Goal: Task Accomplishment & Management: Complete application form

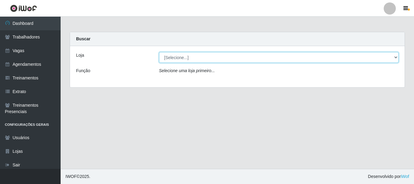
click at [394, 55] on select "[Selecione...] SuperFácil Atacado - [PERSON_NAME]" at bounding box center [279, 57] width 240 height 11
select select "399"
click at [159, 52] on select "[Selecione...] SuperFácil Atacado - [PERSON_NAME]" at bounding box center [279, 57] width 240 height 11
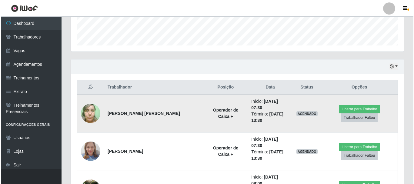
scroll to position [182, 0]
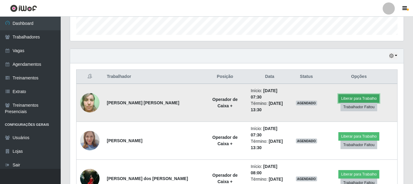
click at [350, 96] on button "Liberar para Trabalho" at bounding box center [358, 98] width 41 height 8
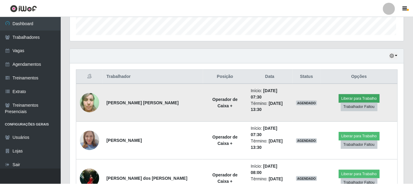
scroll to position [126, 330]
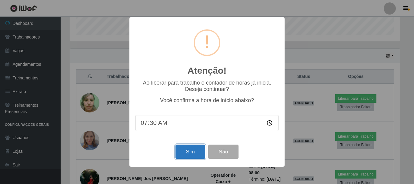
click at [190, 159] on button "Sim" at bounding box center [190, 152] width 29 height 14
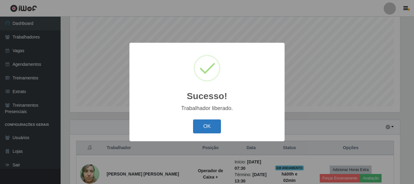
click at [210, 122] on button "OK" at bounding box center [207, 126] width 28 height 14
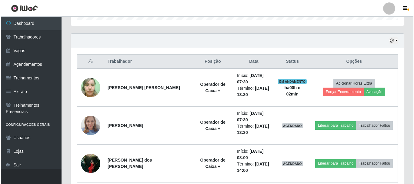
scroll to position [202, 0]
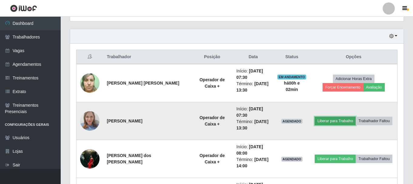
click at [327, 118] on button "Liberar para Trabalho" at bounding box center [334, 121] width 41 height 8
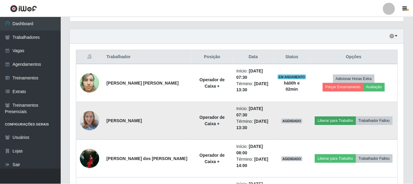
scroll to position [126, 330]
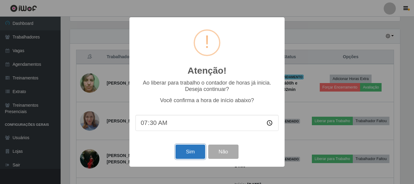
click at [187, 151] on button "Sim" at bounding box center [190, 152] width 29 height 14
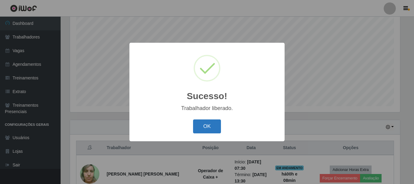
click at [210, 129] on button "OK" at bounding box center [207, 126] width 28 height 14
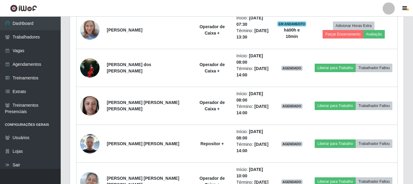
scroll to position [323, 0]
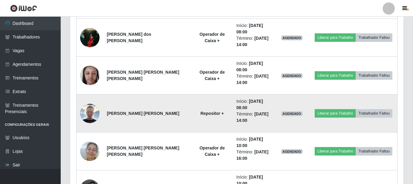
click at [92, 112] on img at bounding box center [89, 113] width 19 height 19
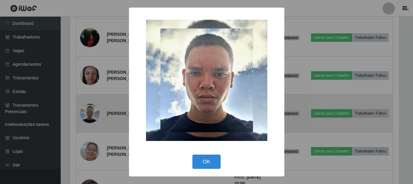
scroll to position [126, 330]
click at [92, 112] on div "× OK Cancel" at bounding box center [207, 92] width 414 height 184
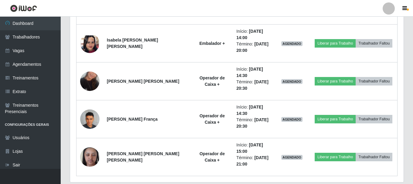
scroll to position [596, 0]
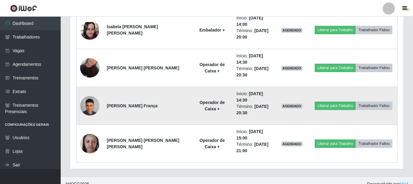
click at [92, 109] on img at bounding box center [89, 106] width 19 height 26
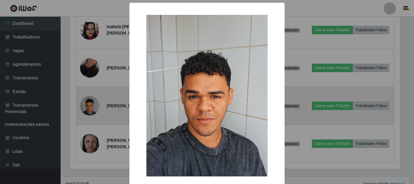
click at [92, 109] on div "× OK Cancel" at bounding box center [207, 92] width 414 height 184
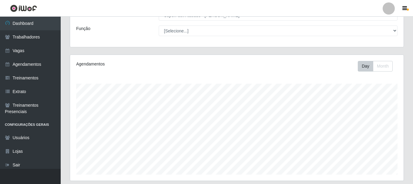
scroll to position [0, 0]
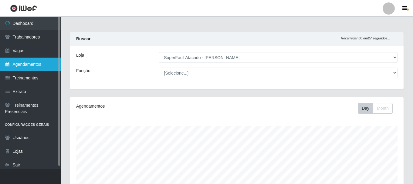
click at [39, 62] on link "Agendamentos" at bounding box center [30, 65] width 61 height 14
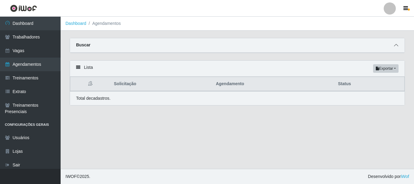
click at [399, 44] on span at bounding box center [396, 45] width 7 height 7
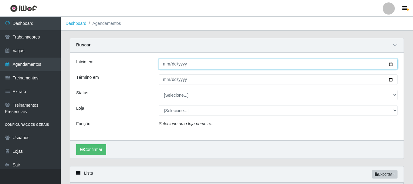
click at [199, 63] on input "Início em" at bounding box center [278, 64] width 239 height 11
type input "[DATE]"
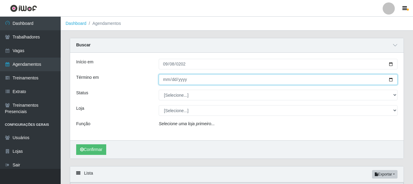
click at [191, 80] on input "Término em" at bounding box center [278, 79] width 239 height 11
type input "[DATE]"
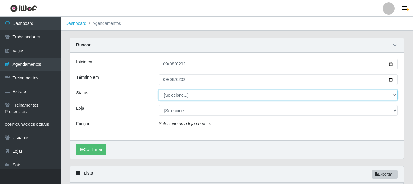
click at [393, 95] on select "[Selecione...] AGENDADO AGUARDANDO LIBERAR EM ANDAMENTO EM REVISÃO FINALIZADO C…" at bounding box center [278, 95] width 239 height 11
select select "AGENDADO"
click at [159, 90] on select "[Selecione...] AGENDADO AGUARDANDO LIBERAR EM ANDAMENTO EM REVISÃO FINALIZADO C…" at bounding box center [278, 95] width 239 height 11
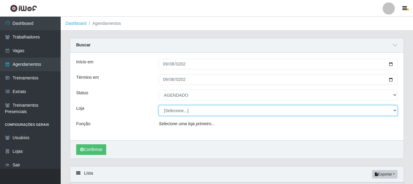
click at [393, 111] on select "[Selecione...] SuperFácil Atacado - [PERSON_NAME]" at bounding box center [278, 110] width 239 height 11
select select "399"
click at [159, 105] on select "[Selecione...] SuperFácil Atacado - [PERSON_NAME]" at bounding box center [278, 110] width 239 height 11
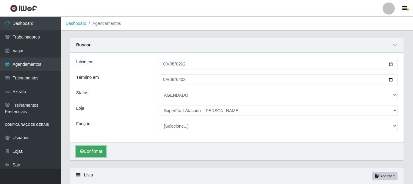
click at [89, 152] on button "Confirmar" at bounding box center [91, 151] width 30 height 11
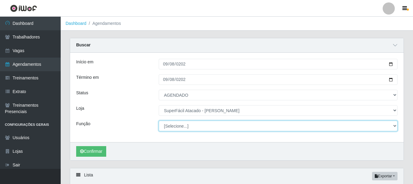
click at [393, 126] on select "[Selecione...] Embalador Embalador + Embalador ++ Operador de Caixa Operador de…" at bounding box center [278, 126] width 239 height 11
select select "22"
click at [159, 121] on select "[Selecione...] Embalador Embalador + Embalador ++ Operador de Caixa Operador de…" at bounding box center [278, 126] width 239 height 11
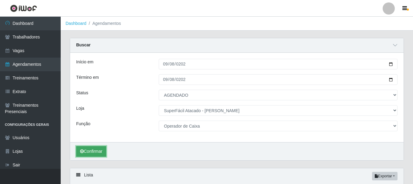
click at [93, 152] on button "Confirmar" at bounding box center [91, 151] width 30 height 11
click at [90, 152] on button "Confirmar" at bounding box center [91, 151] width 30 height 11
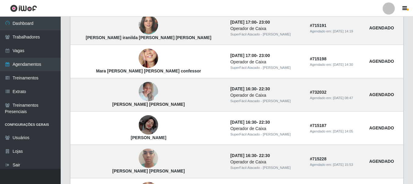
scroll to position [250, 0]
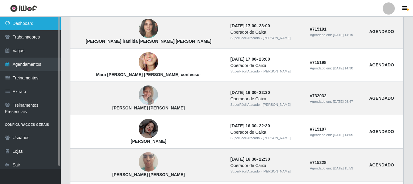
click at [24, 23] on link "Dashboard" at bounding box center [30, 24] width 61 height 14
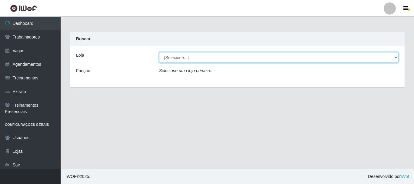
click at [396, 58] on select "[Selecione...] SuperFácil Atacado - [PERSON_NAME]" at bounding box center [279, 57] width 240 height 11
select select "399"
click at [159, 52] on select "[Selecione...] SuperFácil Atacado - [PERSON_NAME]" at bounding box center [279, 57] width 240 height 11
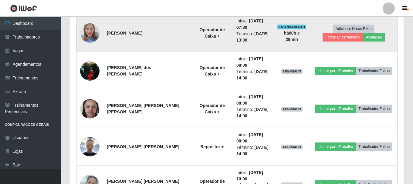
scroll to position [300, 0]
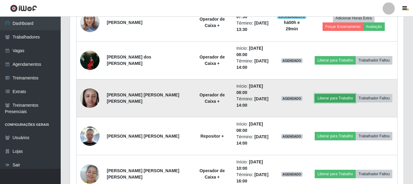
click at [328, 98] on button "Liberar para Trabalho" at bounding box center [334, 98] width 41 height 8
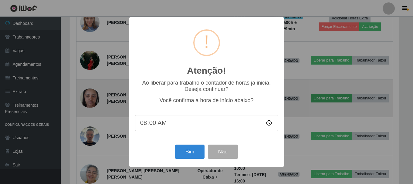
scroll to position [126, 330]
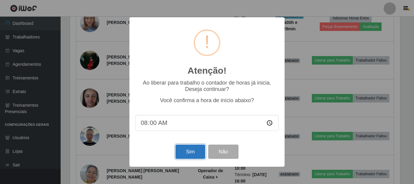
click at [193, 154] on button "Sim" at bounding box center [190, 152] width 29 height 14
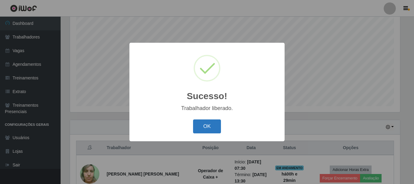
click at [202, 129] on button "OK" at bounding box center [207, 126] width 28 height 14
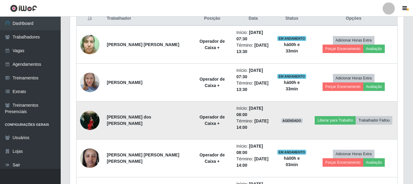
scroll to position [239, 0]
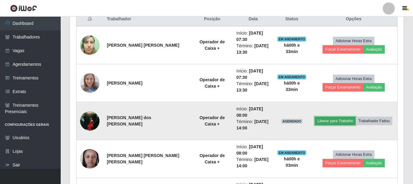
click at [323, 122] on button "Liberar para Trabalho" at bounding box center [334, 121] width 41 height 8
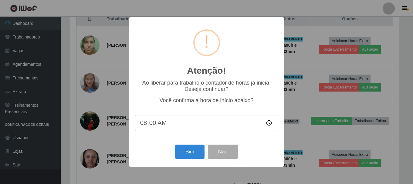
scroll to position [126, 330]
click at [193, 155] on button "Sim" at bounding box center [190, 152] width 29 height 14
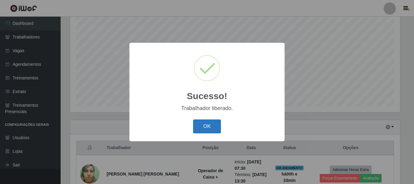
click at [203, 127] on button "OK" at bounding box center [207, 126] width 28 height 14
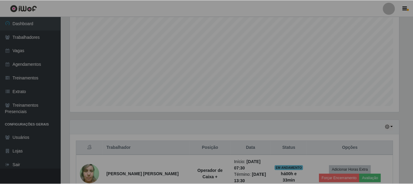
scroll to position [126, 333]
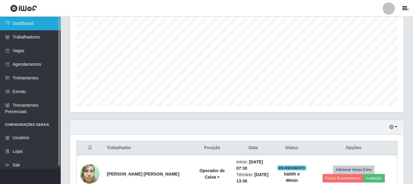
click at [37, 26] on link "Dashboard" at bounding box center [30, 24] width 61 height 14
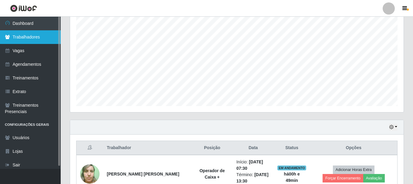
click at [28, 37] on link "Trabalhadores" at bounding box center [30, 37] width 61 height 14
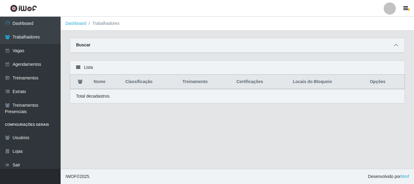
click at [397, 47] on icon at bounding box center [396, 45] width 4 height 4
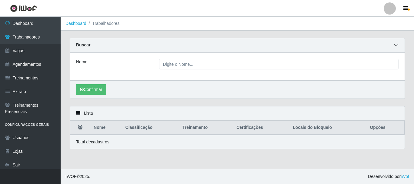
click at [397, 47] on icon at bounding box center [396, 45] width 4 height 4
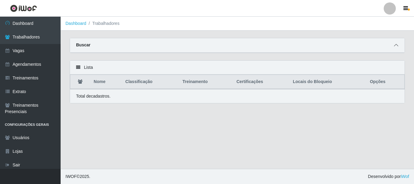
click at [396, 43] on span at bounding box center [396, 45] width 7 height 7
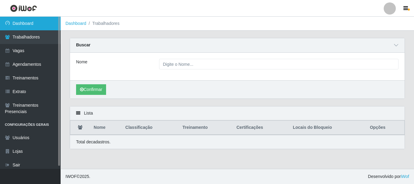
click at [27, 25] on link "Dashboard" at bounding box center [30, 24] width 61 height 14
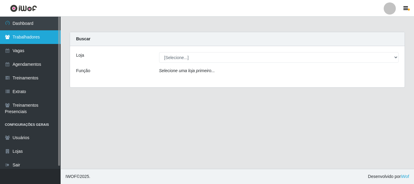
click at [21, 35] on link "Trabalhadores" at bounding box center [30, 37] width 61 height 14
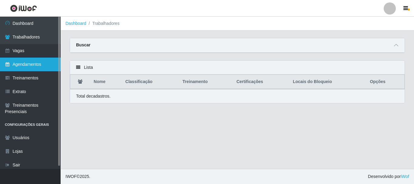
click at [40, 68] on link "Agendamentos" at bounding box center [30, 65] width 61 height 14
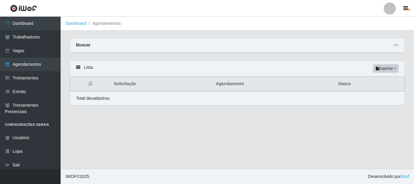
click at [397, 45] on icon at bounding box center [396, 45] width 4 height 4
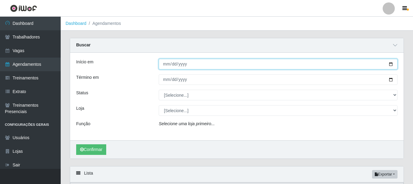
click at [189, 65] on input "Início em" at bounding box center [278, 64] width 239 height 11
type input "[DATE]"
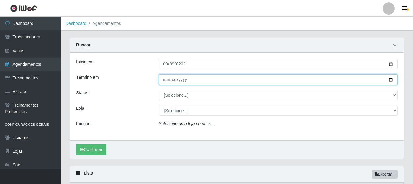
click at [208, 75] on input "Término em" at bounding box center [278, 79] width 239 height 11
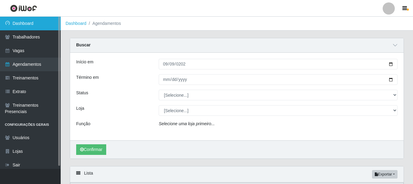
click at [31, 27] on link "Dashboard" at bounding box center [30, 24] width 61 height 14
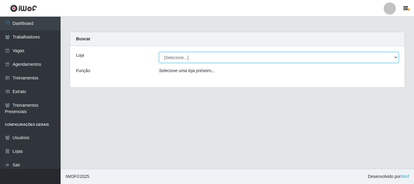
click at [390, 57] on select "[Selecione...] SuperFácil Atacado - [PERSON_NAME]" at bounding box center [279, 57] width 240 height 11
select select "399"
click at [159, 52] on select "[Selecione...] SuperFácil Atacado - [PERSON_NAME]" at bounding box center [279, 57] width 240 height 11
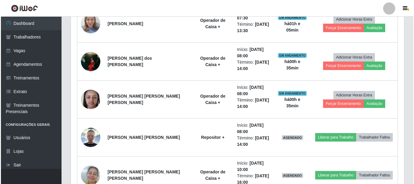
scroll to position [303, 0]
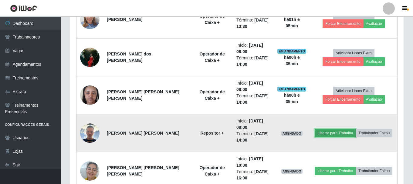
click at [325, 132] on button "Liberar para Trabalho" at bounding box center [334, 133] width 41 height 8
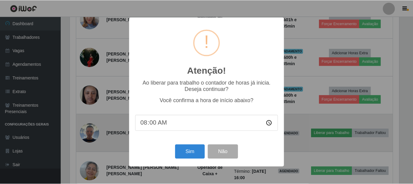
scroll to position [126, 330]
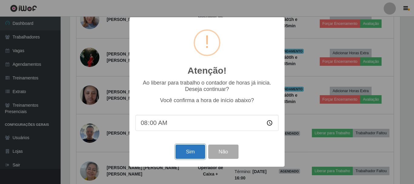
click at [184, 155] on button "Sim" at bounding box center [190, 152] width 29 height 14
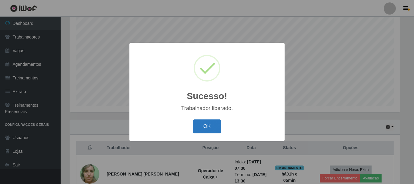
click at [200, 124] on button "OK" at bounding box center [207, 126] width 28 height 14
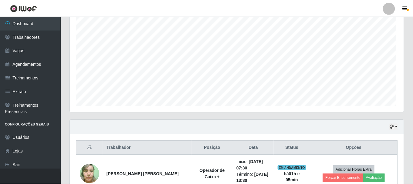
scroll to position [126, 333]
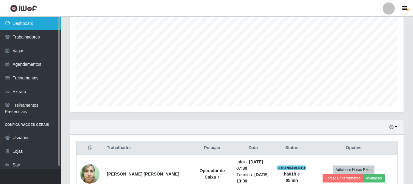
click at [35, 27] on link "Dashboard" at bounding box center [30, 24] width 61 height 14
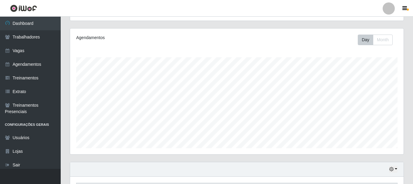
scroll to position [182, 0]
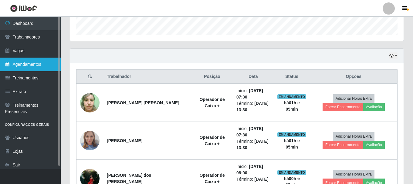
click at [28, 64] on link "Agendamentos" at bounding box center [30, 65] width 61 height 14
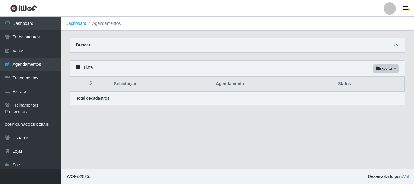
click at [397, 45] on icon at bounding box center [396, 45] width 4 height 4
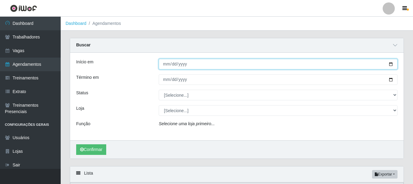
click at [208, 64] on input "Início em" at bounding box center [278, 64] width 239 height 11
type input "[DATE]"
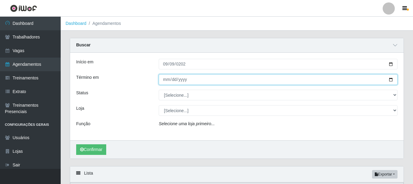
click at [192, 79] on input "Término em" at bounding box center [278, 79] width 239 height 11
type input "[DATE]"
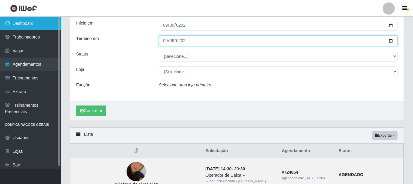
scroll to position [30, 0]
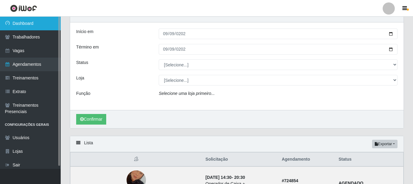
click at [31, 24] on link "Dashboard" at bounding box center [30, 24] width 61 height 14
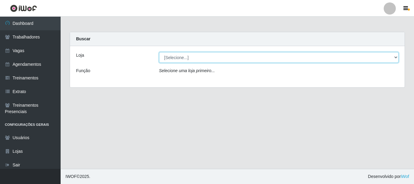
drag, startPoint x: 397, startPoint y: 55, endPoint x: 390, endPoint y: 58, distance: 6.8
click at [397, 55] on select "[Selecione...] SuperFácil Atacado - [PERSON_NAME]" at bounding box center [279, 57] width 240 height 11
select select "399"
click at [159, 52] on select "[Selecione...] SuperFácil Atacado - [PERSON_NAME]" at bounding box center [279, 57] width 240 height 11
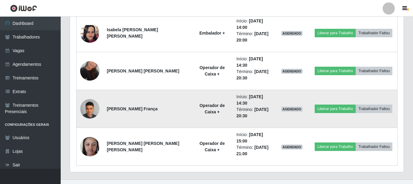
scroll to position [603, 0]
